Goal: Information Seeking & Learning: Learn about a topic

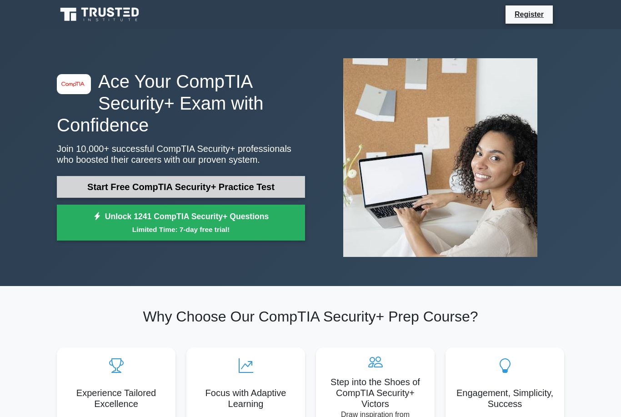
click at [79, 189] on link "Start Free CompTIA Security+ Practice Test" at bounding box center [181, 187] width 248 height 22
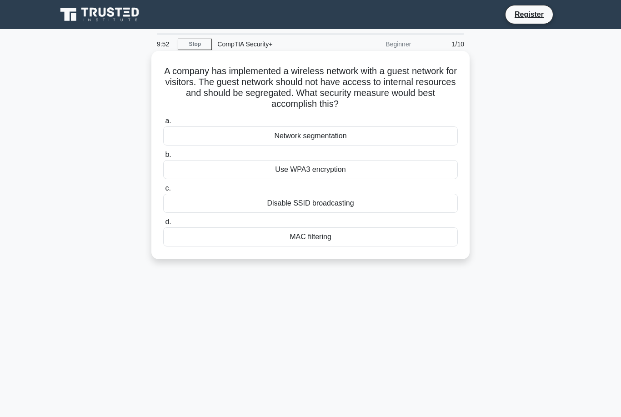
click at [179, 128] on div "Network segmentation" at bounding box center [310, 135] width 294 height 19
click at [163, 124] on input "a. Network segmentation" at bounding box center [163, 121] width 0 height 6
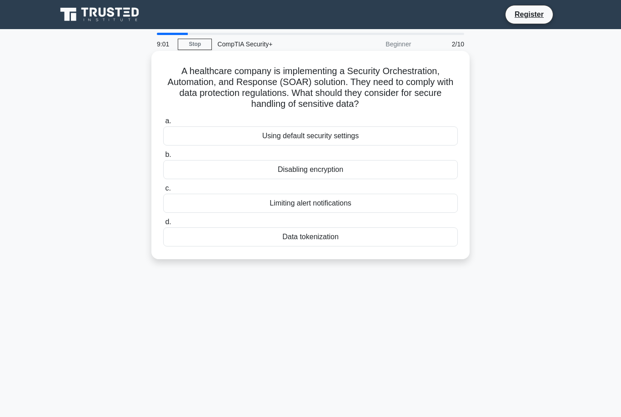
click at [312, 237] on div "Data tokenization" at bounding box center [310, 236] width 294 height 19
click at [163, 225] on input "d. Data tokenization" at bounding box center [163, 222] width 0 height 6
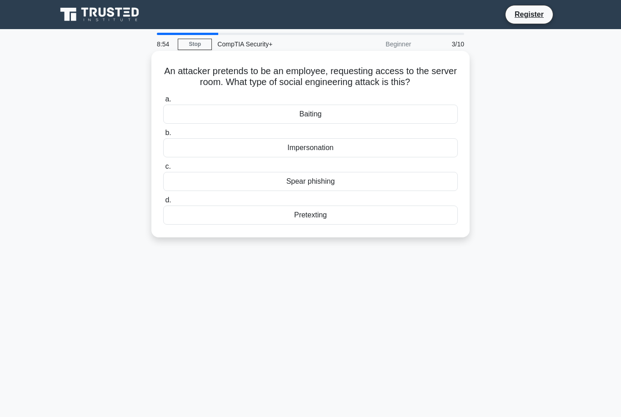
click at [313, 156] on div "Impersonation" at bounding box center [310, 147] width 294 height 19
click at [163, 136] on input "b. Impersonation" at bounding box center [163, 133] width 0 height 6
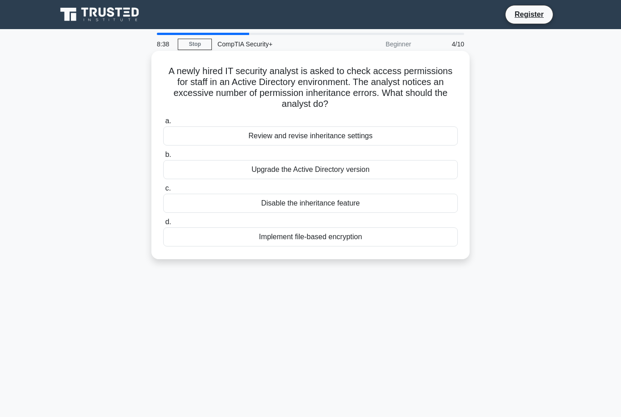
click at [313, 139] on div "Review and revise inheritance settings" at bounding box center [310, 135] width 294 height 19
click at [163, 124] on input "a. Review and revise inheritance settings" at bounding box center [163, 121] width 0 height 6
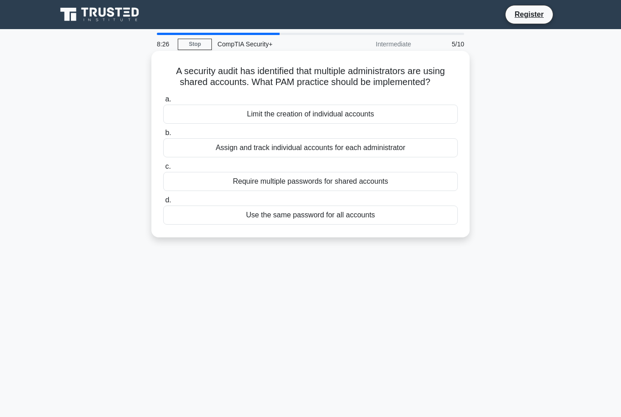
click at [312, 157] on div "Assign and track individual accounts for each administrator" at bounding box center [310, 147] width 294 height 19
click at [163, 136] on input "b. Assign and track individual accounts for each administrator" at bounding box center [163, 133] width 0 height 6
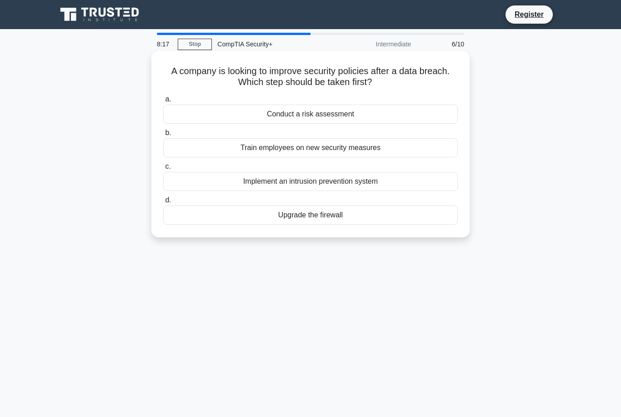
click at [316, 116] on div "Conduct a risk assessment" at bounding box center [310, 113] width 294 height 19
click at [163, 102] on input "a. Conduct a risk assessment" at bounding box center [163, 99] width 0 height 6
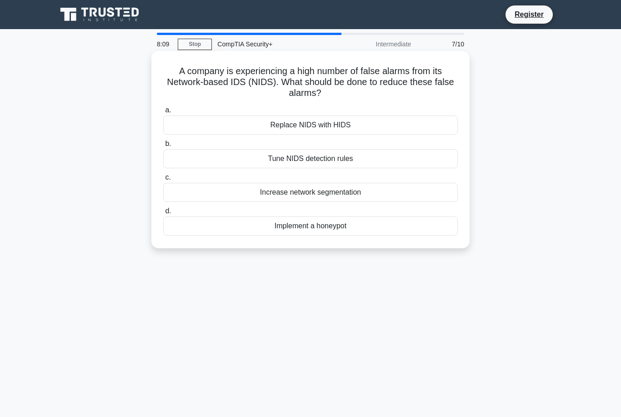
click at [302, 162] on div "Tune NIDS detection rules" at bounding box center [310, 158] width 294 height 19
click at [163, 147] on input "b. Tune NIDS detection rules" at bounding box center [163, 144] width 0 height 6
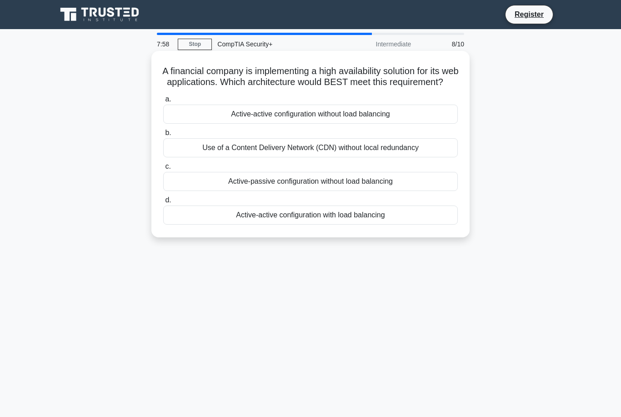
click at [302, 120] on div "Active-active configuration without load balancing" at bounding box center [310, 113] width 294 height 19
click at [163, 102] on input "a. Active-active configuration without load balancing" at bounding box center [163, 99] width 0 height 6
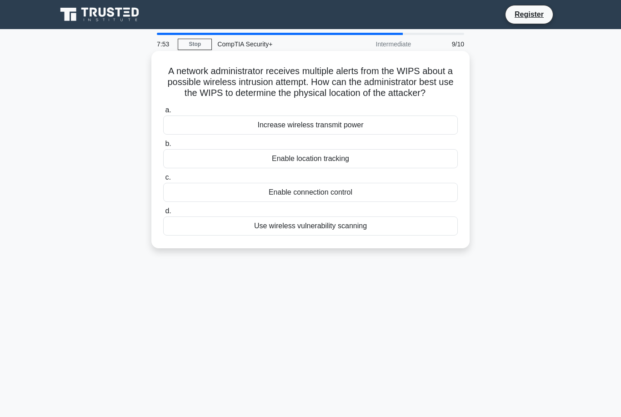
click at [297, 161] on div "Enable location tracking" at bounding box center [310, 158] width 294 height 19
click at [163, 147] on input "b. Enable location tracking" at bounding box center [163, 144] width 0 height 6
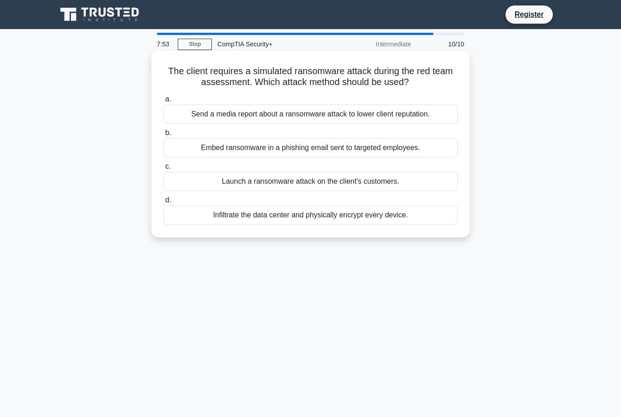
click at [296, 146] on div "Embed ransomware in a phishing email sent to targeted employees." at bounding box center [310, 147] width 294 height 19
click at [163, 136] on input "b. Embed ransomware in a phishing email sent to targeted employees." at bounding box center [163, 133] width 0 height 6
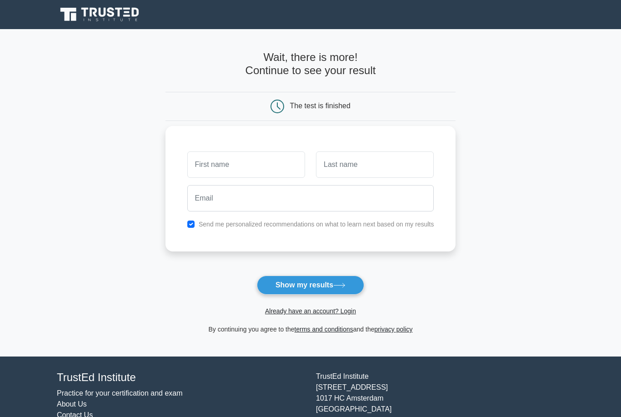
click at [291, 153] on input "text" at bounding box center [246, 164] width 118 height 26
